Goal: Navigation & Orientation: Find specific page/section

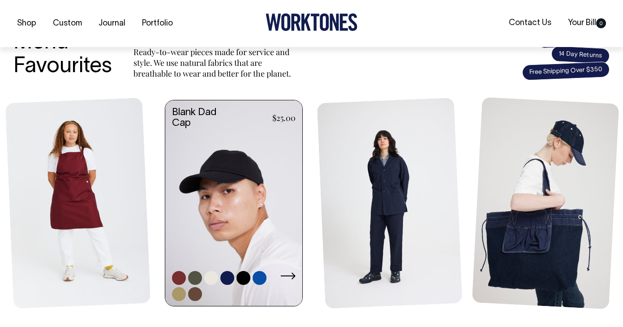
scroll to position [353, 0]
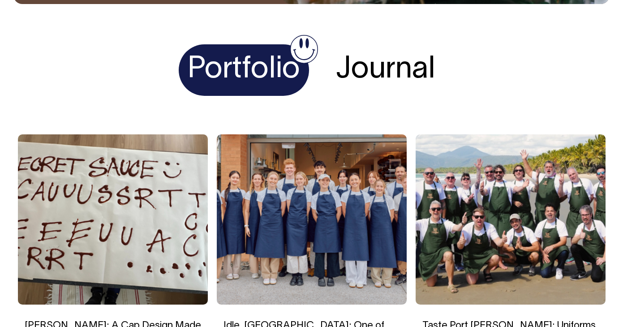
click at [369, 57] on h4 "Journal" at bounding box center [385, 69] width 117 height 51
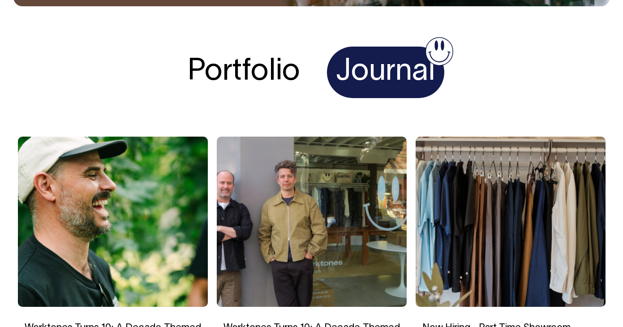
scroll to position [1446, 0]
click at [261, 74] on h4 "Portfolio" at bounding box center [244, 72] width 130 height 51
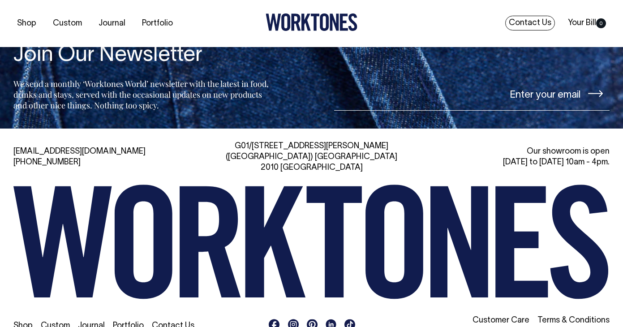
scroll to position [1914, 0]
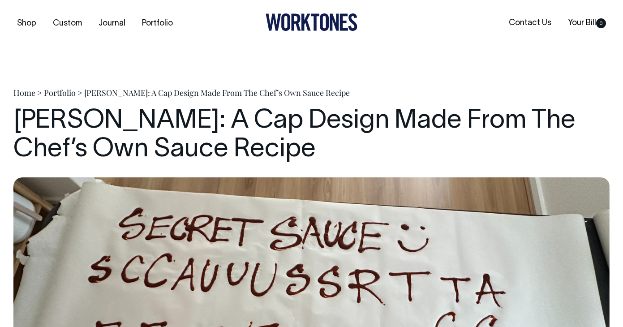
click at [277, 17] on icon at bounding box center [311, 21] width 92 height 17
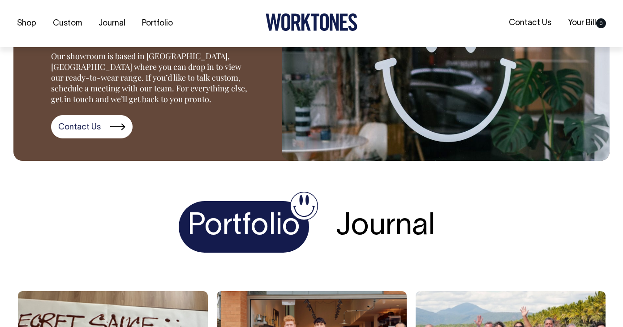
scroll to position [1292, 0]
